Goal: Communication & Community: Answer question/provide support

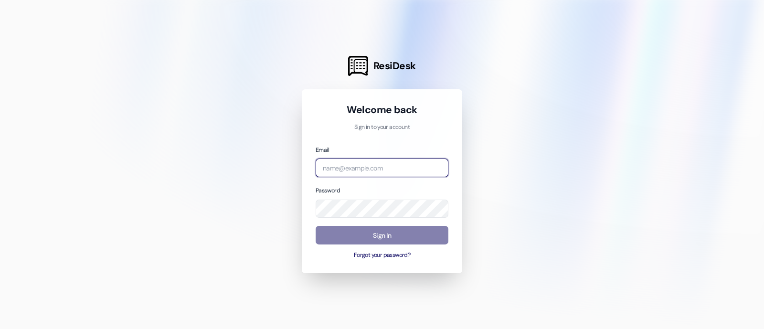
click at [403, 168] on input "email" at bounding box center [381, 167] width 133 height 19
type input "[EMAIL_ADDRESS][DOMAIN_NAME]"
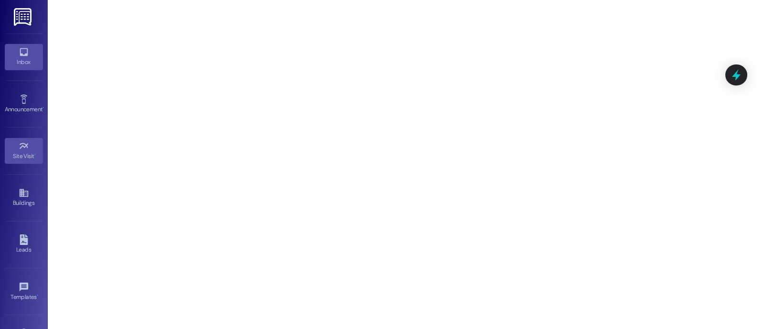
click at [22, 59] on div "Inbox" at bounding box center [24, 62] width 48 height 10
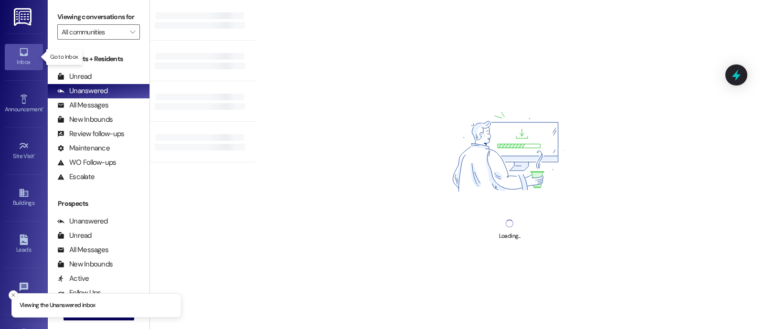
click at [104, 40] on input "All communities" at bounding box center [93, 31] width 63 height 15
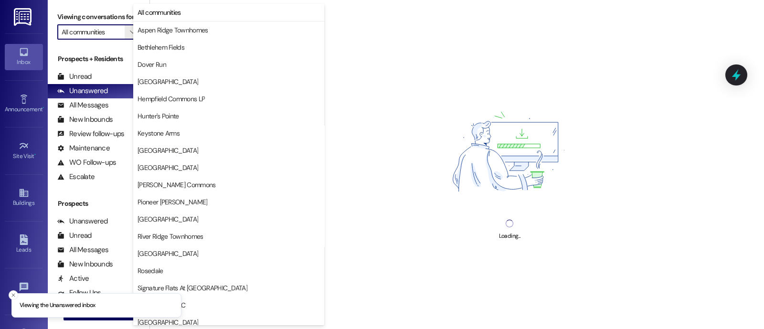
type input "Village of [GEOGRAPHIC_DATA]"
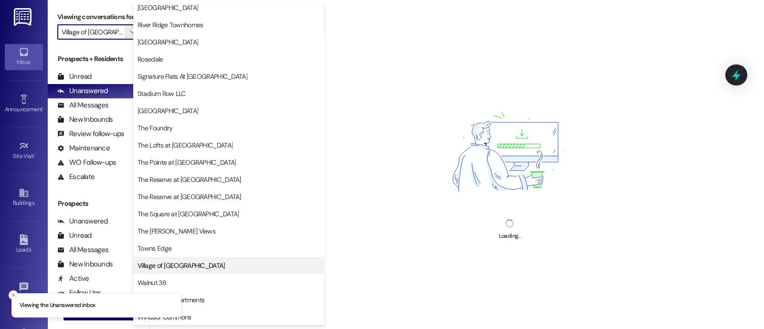
click at [158, 272] on button "Village of [GEOGRAPHIC_DATA]" at bounding box center [228, 265] width 191 height 17
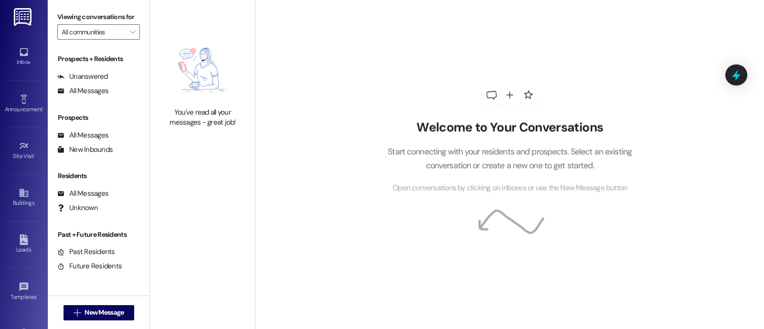
type input "Village of [GEOGRAPHIC_DATA]"
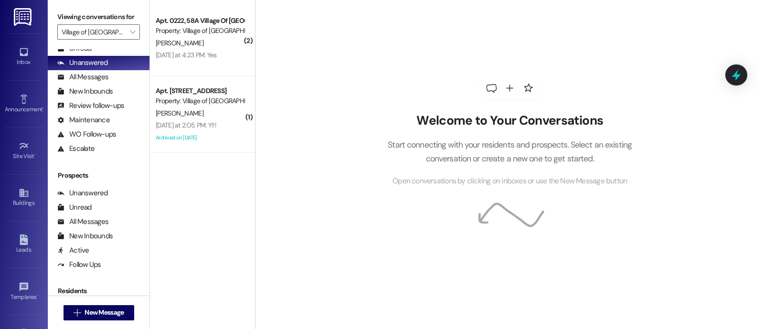
scroll to position [161, 0]
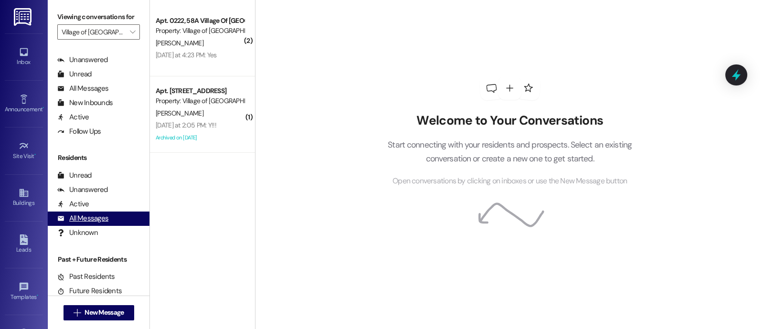
click at [74, 226] on div "All Messages (undefined)" at bounding box center [99, 218] width 102 height 14
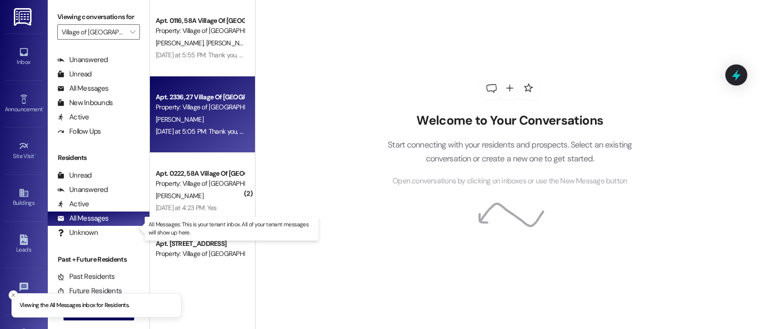
click at [178, 115] on div "[PERSON_NAME]" at bounding box center [200, 120] width 90 height 12
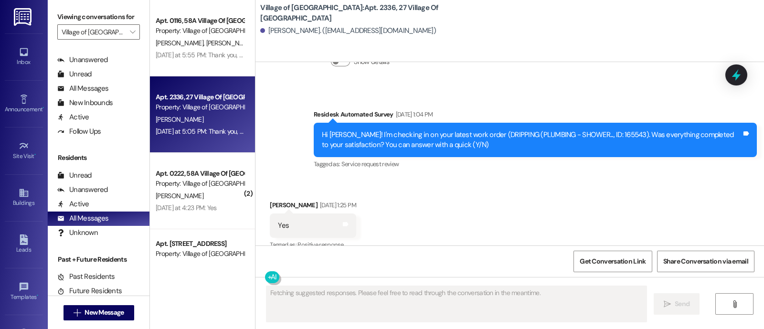
scroll to position [5688, 0]
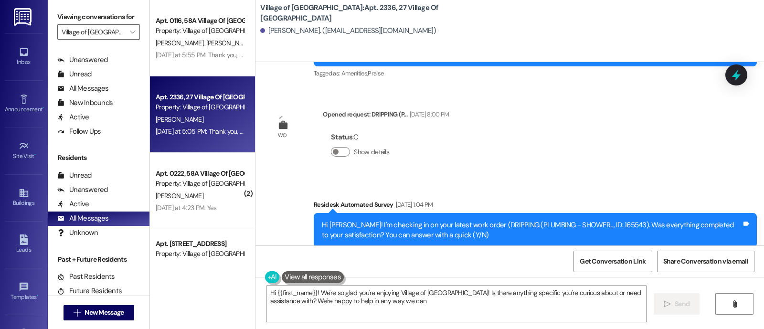
type textarea "Hi {{first_name}}! We're so glad you're enjoying Village of [GEOGRAPHIC_DATA]! …"
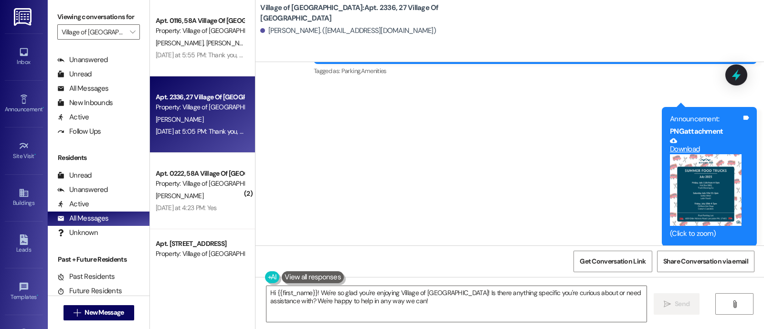
scroll to position [5256, 0]
